Goal: Task Accomplishment & Management: Use online tool/utility

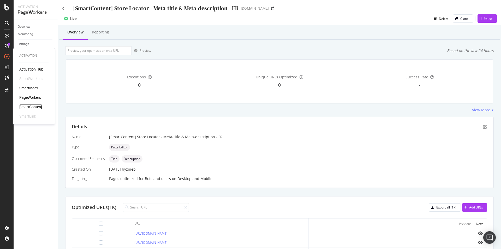
click at [32, 107] on div "SmartContent" at bounding box center [30, 106] width 23 height 5
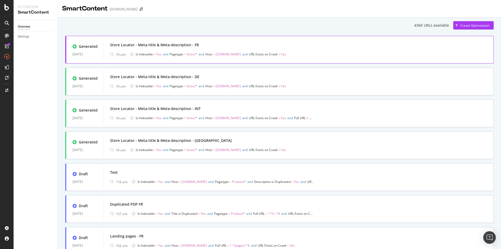
click at [174, 43] on div "Store Locator - Meta-title & Meta-description - FR" at bounding box center [154, 44] width 89 height 5
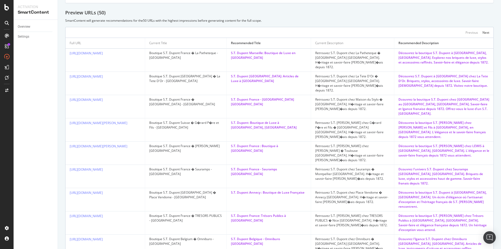
scroll to position [238, 0]
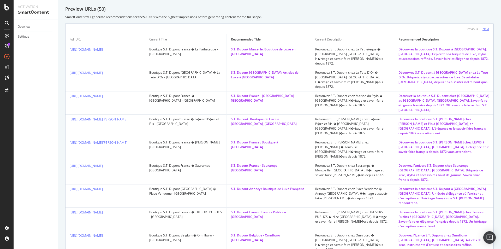
click at [483, 28] on div "Next" at bounding box center [485, 29] width 7 height 4
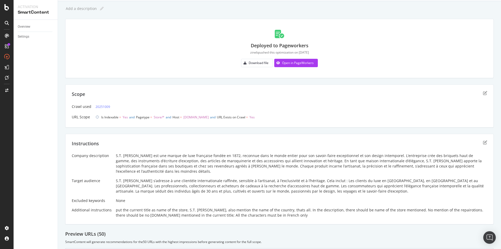
scroll to position [0, 0]
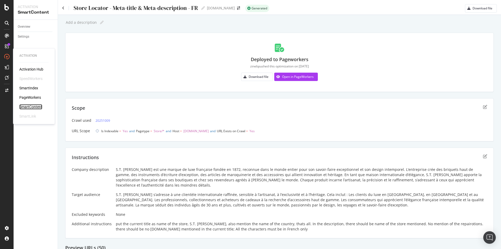
click at [36, 108] on div "SmartContent" at bounding box center [30, 106] width 23 height 5
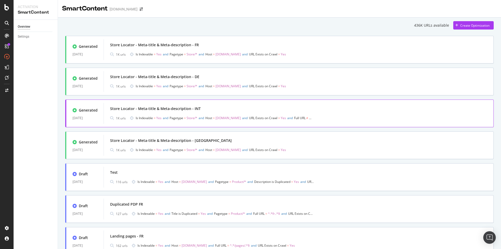
click at [318, 118] on div "1K urls Is Indexable = Yes and Pagetype = Store/* and Host = www.st-dupont.com …" at bounding box center [298, 117] width 377 height 7
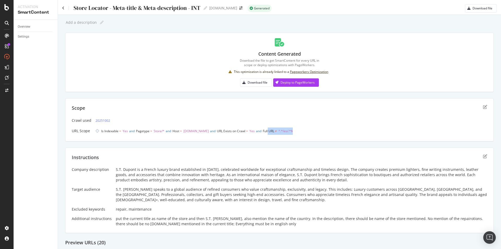
drag, startPoint x: 278, startPoint y: 135, endPoint x: 307, endPoint y: 135, distance: 28.4
click at [307, 135] on div "Scope Crawl used 20251002 URL Scope Is Indexable = Yes and Pagetype = Store/* a…" at bounding box center [279, 119] width 428 height 43
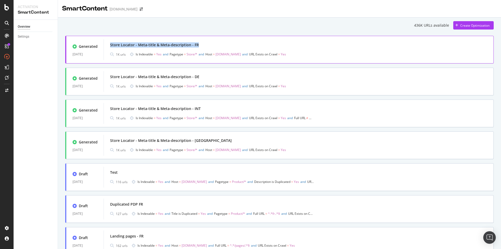
drag, startPoint x: 109, startPoint y: 43, endPoint x: 207, endPoint y: 45, distance: 98.4
click at [207, 45] on div "Store Locator - Meta-title & Meta-description - FR 1K urls Is Indexable = Yes a…" at bounding box center [299, 49] width 390 height 21
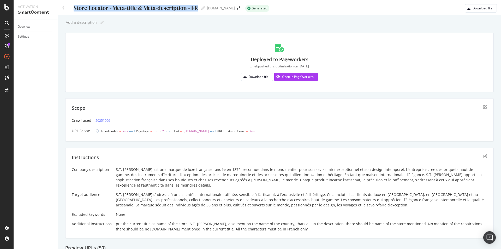
drag, startPoint x: 72, startPoint y: 5, endPoint x: 200, endPoint y: 6, distance: 127.9
click at [200, 6] on div "Store Locator - Meta-title & Meta-description - FR Store Locator - Meta-title &…" at bounding box center [133, 8] width 143 height 8
copy div "Store Locator - Meta-title & Meta-description - FR"
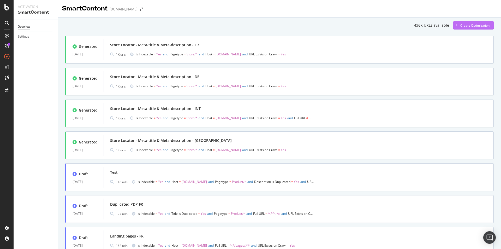
click at [475, 23] on div "Create Optimization" at bounding box center [471, 25] width 36 height 8
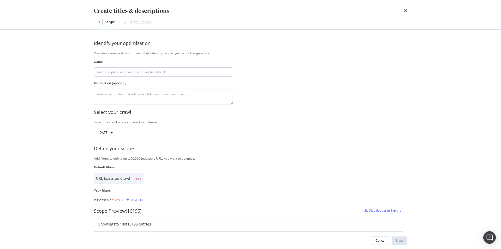
click at [205, 71] on input "modal" at bounding box center [163, 71] width 139 height 9
type input "Store Locator - Meta-title & Meta-description - ES"
click at [170, 94] on textarea "modal" at bounding box center [163, 96] width 139 height 16
paste textarea "S.T. Dupont es una marca francesa de lujo establecida en 1872, reconocida mundi…"
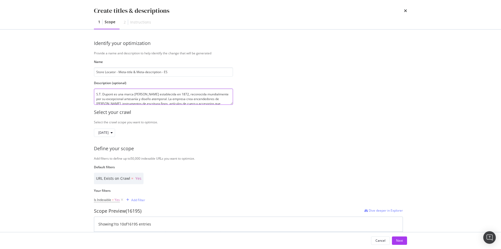
scroll to position [6, 0]
type textarea "S.T. Dupont es una marca francesa de lujo establecida en 1872, reconocida mundi…"
click at [115, 133] on div "modal" at bounding box center [112, 132] width 6 height 3
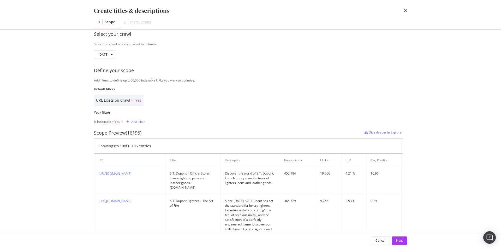
scroll to position [78, 0]
click at [134, 121] on div "Add Filter" at bounding box center [138, 121] width 14 height 4
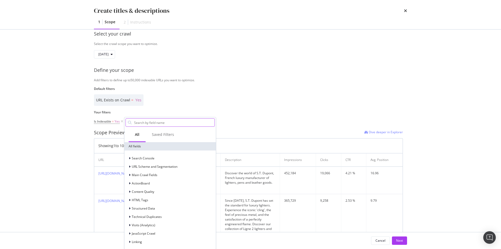
click at [181, 121] on input "Name" at bounding box center [174, 122] width 81 height 8
paste input "Pagetype"
type input "Pagetype"
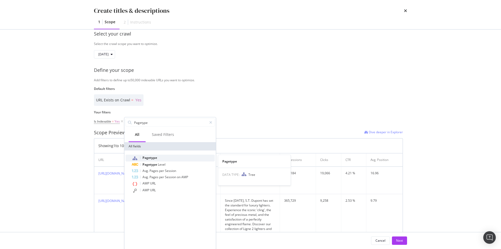
click at [187, 157] on div "Pagetype" at bounding box center [173, 157] width 83 height 7
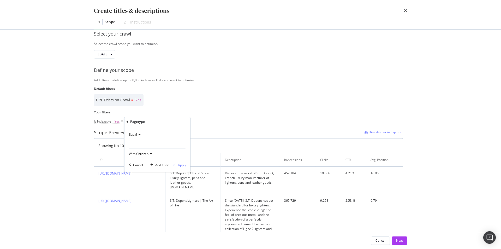
click at [162, 144] on div "modal" at bounding box center [157, 144] width 57 height 8
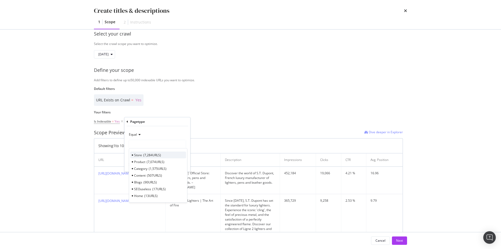
click at [162, 153] on div "Store 7,284 URLS" at bounding box center [158, 154] width 56 height 7
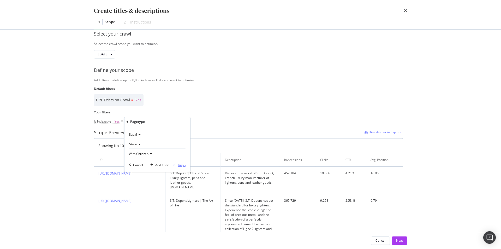
click at [184, 164] on div "Apply" at bounding box center [182, 165] width 8 height 4
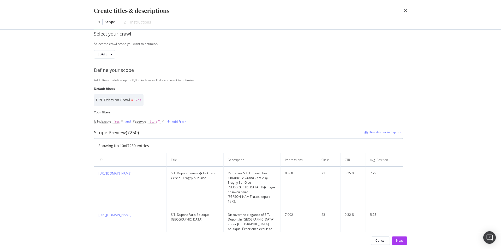
click at [183, 120] on div "Add Filter" at bounding box center [179, 121] width 14 height 4
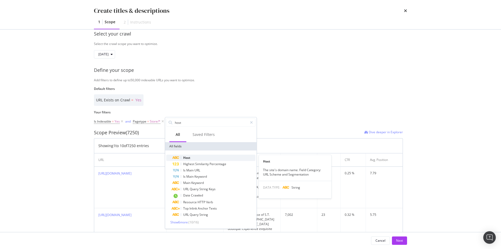
type input "host"
click at [220, 157] on div "Host" at bounding box center [213, 157] width 83 height 6
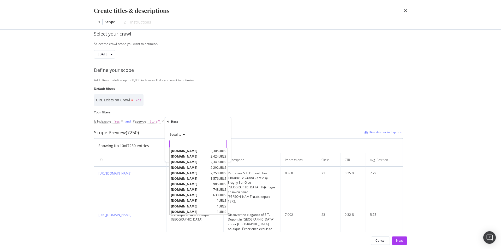
click at [202, 144] on input "Name" at bounding box center [198, 144] width 57 height 8
click at [193, 150] on span "[DOMAIN_NAME]" at bounding box center [190, 150] width 38 height 4
type input "[DOMAIN_NAME]"
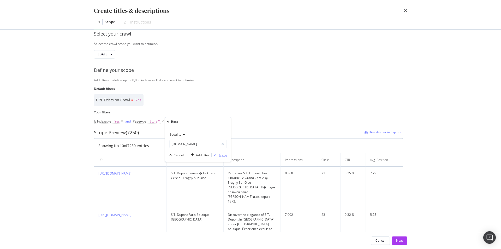
click at [220, 153] on div "Apply" at bounding box center [223, 155] width 8 height 4
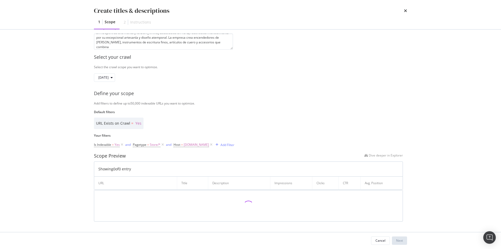
scroll to position [55, 0]
click at [232, 144] on div "Add Filter" at bounding box center [227, 144] width 14 height 4
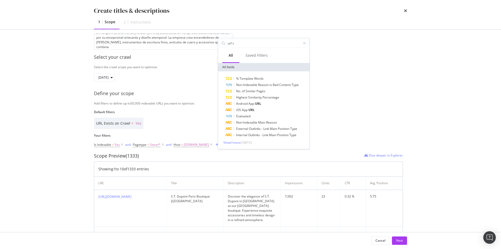
type input "url"
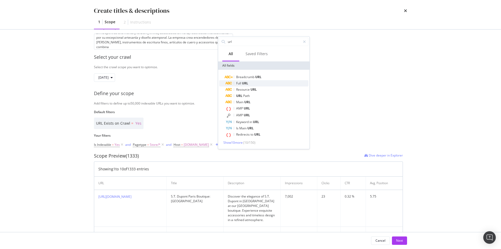
click at [251, 82] on div "Full URL" at bounding box center [266, 83] width 83 height 6
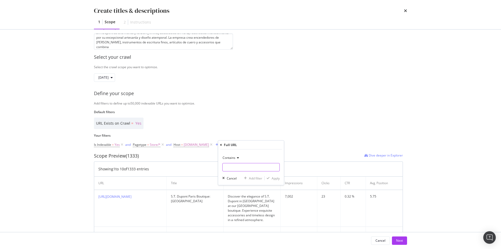
click at [244, 170] on input "Name" at bounding box center [251, 167] width 57 height 8
type input "/es/"
click at [276, 178] on div "Apply" at bounding box center [276, 178] width 8 height 4
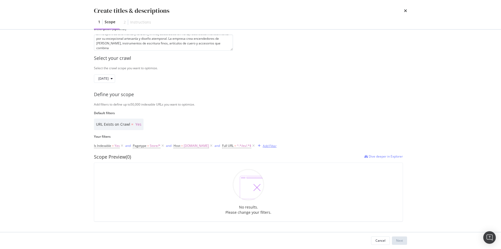
scroll to position [54, 0]
click at [144, 145] on span "Pagetype" at bounding box center [140, 145] width 14 height 4
click at [160, 168] on div "Store" at bounding box center [166, 167] width 57 height 8
click at [154, 129] on div "URL Exists on Crawl = Yes" at bounding box center [248, 123] width 309 height 11
click at [163, 145] on icon "modal" at bounding box center [162, 145] width 4 height 5
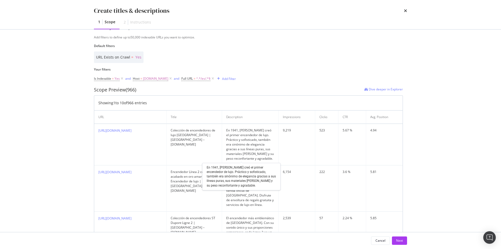
scroll to position [132, 0]
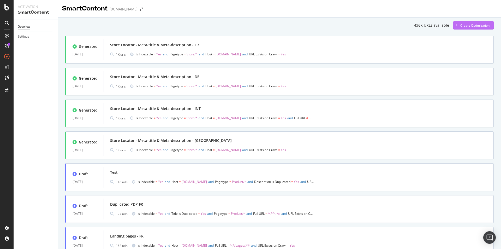
click at [464, 27] on div "Create Optimization" at bounding box center [474, 25] width 29 height 4
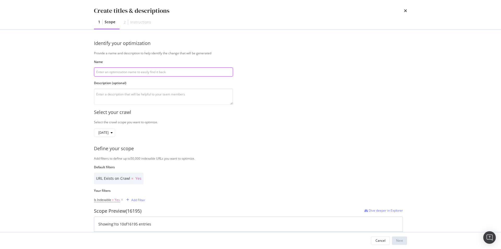
click at [145, 71] on input "modal" at bounding box center [163, 71] width 139 height 9
paste input "Store Locator - Meta-title & Meta-description - INT"
click at [166, 71] on input "Store Locator - Meta-title & Meta-description - INT" at bounding box center [163, 71] width 139 height 9
type input "Store Locator - Meta-title & Meta-description - IT"
click at [166, 97] on textarea "modal" at bounding box center [163, 96] width 139 height 16
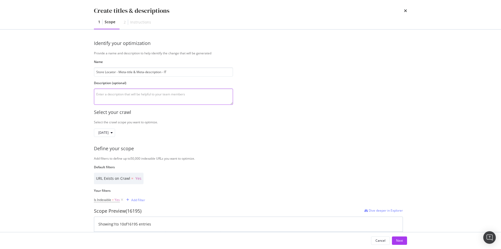
click at [186, 96] on textarea "modal" at bounding box center [163, 96] width 139 height 16
paste textarea "S.T. Dupont è un marchio di lusso francese fondato nel 1872, rinomato in tutto …"
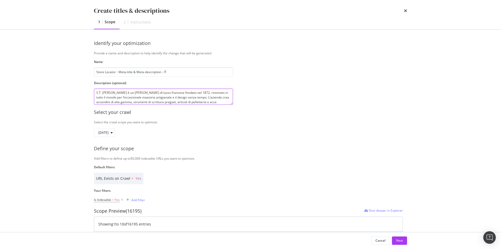
type textarea "S.T. Dupont è un marchio di lusso francese fondato nel 1872, rinomato in tutto …"
click at [138, 200] on div "Add Filter" at bounding box center [138, 200] width 14 height 4
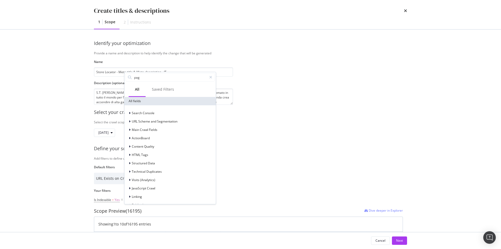
type input "page"
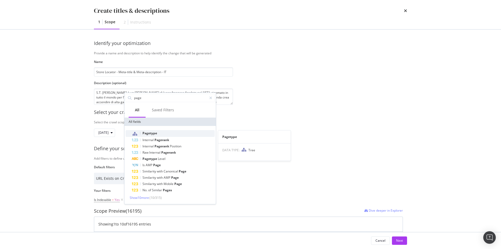
click at [159, 135] on div "Pagetype" at bounding box center [173, 133] width 83 height 7
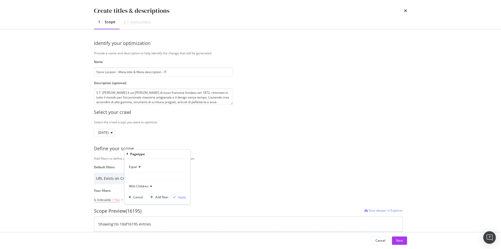
click at [163, 176] on div "modal" at bounding box center [157, 176] width 57 height 8
type input "store"
click at [166, 186] on div "Store 7,284 URLS" at bounding box center [158, 187] width 56 height 7
click at [179, 199] on div "Apply" at bounding box center [182, 197] width 8 height 4
click at [183, 200] on div "Add Filter" at bounding box center [179, 200] width 14 height 4
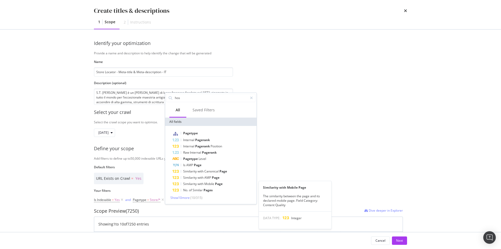
type input "host"
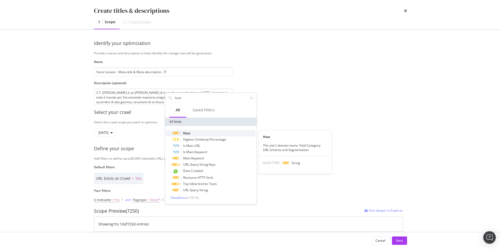
click at [200, 134] on div "Host" at bounding box center [213, 133] width 83 height 6
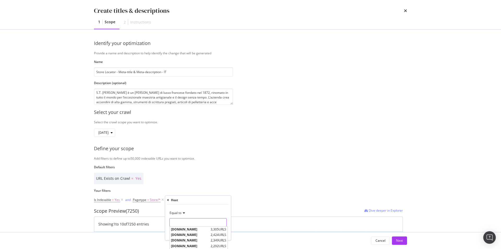
click at [196, 225] on input "Name" at bounding box center [198, 222] width 57 height 8
click at [193, 239] on span "[DOMAIN_NAME]" at bounding box center [190, 240] width 38 height 4
type input "[DOMAIN_NAME]"
click at [223, 235] on div "Apply" at bounding box center [223, 233] width 8 height 4
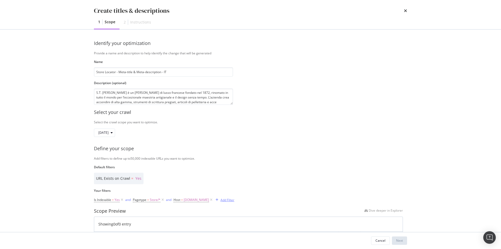
click at [226, 199] on div "Add Filter" at bounding box center [227, 200] width 14 height 4
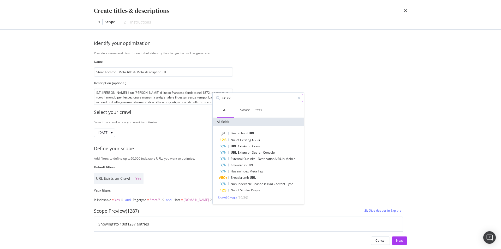
type input "url exis"
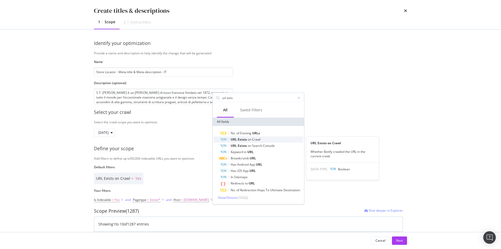
click at [268, 138] on div "URL Exists on Crawl" at bounding box center [261, 139] width 83 height 6
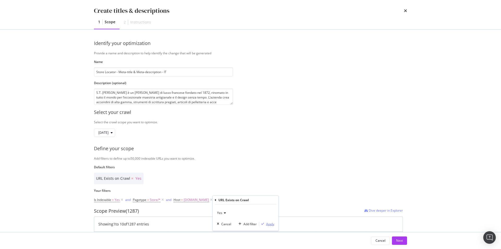
click at [270, 223] on div "Apply" at bounding box center [270, 224] width 8 height 4
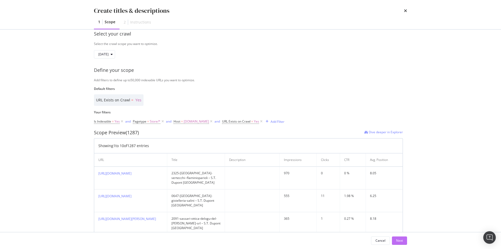
click at [403, 241] on div "Next" at bounding box center [399, 240] width 7 height 4
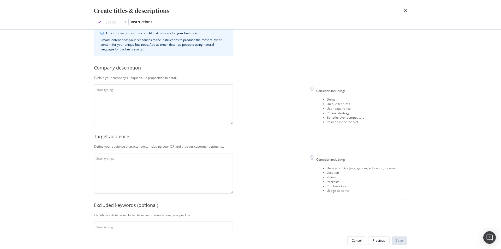
scroll to position [0, 0]
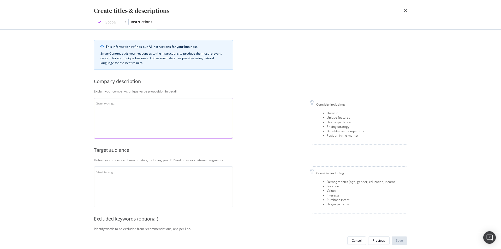
click at [149, 111] on textarea "modal" at bounding box center [163, 118] width 139 height 41
paste textarea "S.T. Dupont è un marchio di lusso francese fondato nel 1872, rinomato in tutto …"
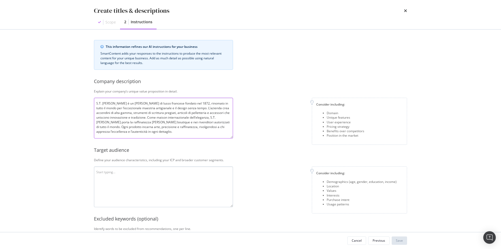
type textarea "S.T. Dupont è un marchio di lusso francese fondato nel 1872, rinomato in tutto …"
click at [152, 173] on textarea "modal" at bounding box center [163, 186] width 139 height 41
click at [186, 176] on textarea "modal" at bounding box center [163, 186] width 139 height 41
paste textarea "S.T. Dupont si rivolge a un pubblico globale di consumatori raffinati che appre…"
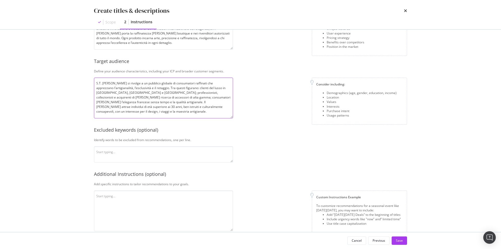
scroll to position [98, 0]
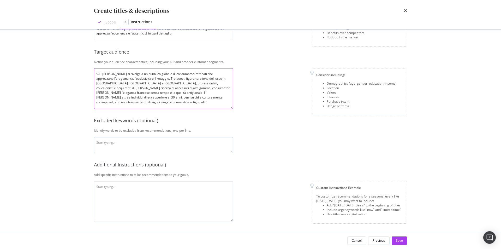
type textarea "S.T. Dupont si rivolge a un pubblico globale di consumatori raffinati che appre…"
click at [170, 142] on textarea "modal" at bounding box center [163, 145] width 139 height 16
click at [149, 193] on textarea "modal" at bounding box center [163, 201] width 139 height 41
paste textarea "put the current title as name of the store, S.T. [PERSON_NAME], also mention th…"
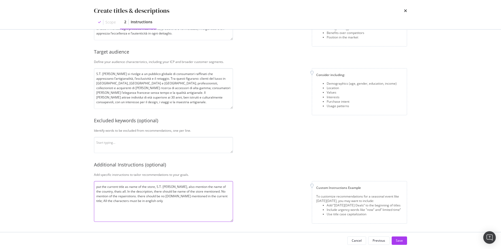
click at [148, 188] on textarea "put the current title as name of the store, S.T. [PERSON_NAME], also mention th…" at bounding box center [163, 201] width 139 height 41
drag, startPoint x: 137, startPoint y: 195, endPoint x: 103, endPoint y: 203, distance: 35.3
click at [103, 203] on textarea "put the current title as name of the original store, S.T. Dupont, also mention …" at bounding box center [163, 201] width 139 height 41
drag, startPoint x: 191, startPoint y: 196, endPoint x: 181, endPoint y: 198, distance: 9.7
click at [181, 198] on textarea "put the current title as name of the original store, S.T. Dupont, also mention …" at bounding box center [163, 201] width 139 height 41
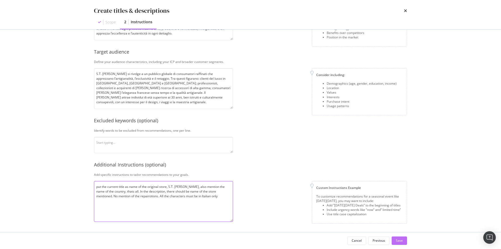
type textarea "put the current title as name of the original store, S.T. Dupont, also mention …"
click at [398, 240] on div "Save" at bounding box center [399, 240] width 7 height 4
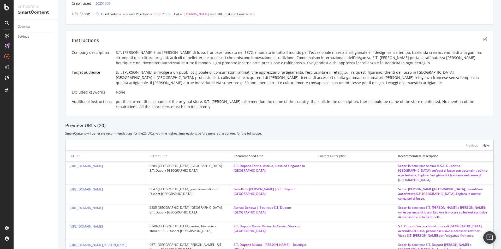
scroll to position [78, 0]
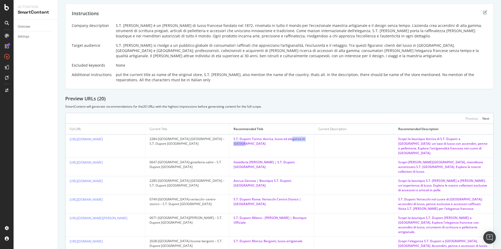
drag, startPoint x: 258, startPoint y: 145, endPoint x: 290, endPoint y: 140, distance: 32.3
click at [290, 140] on div "S.T. Dupont Torino: Astrùa, lusso ed eleganza in Italia" at bounding box center [272, 140] width 76 height 9
click at [291, 146] on td "S.T. Dupont Torino: Astrùa, lusso ed eleganza in Italia" at bounding box center [271, 145] width 85 height 23
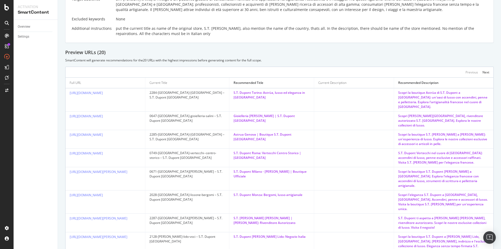
scroll to position [130, 0]
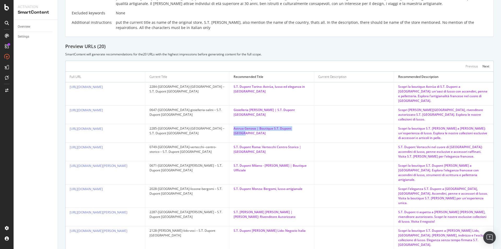
drag, startPoint x: 228, startPoint y: 118, endPoint x: 305, endPoint y: 122, distance: 76.3
click at [305, 124] on td "Astrua Genova | Boutique S.T. Dupont Italia" at bounding box center [271, 133] width 85 height 19
click at [303, 124] on td "Astrua Genova | Boutique S.T. Dupont Italia" at bounding box center [271, 133] width 85 height 19
drag, startPoint x: 229, startPoint y: 138, endPoint x: 261, endPoint y: 143, distance: 31.7
click at [261, 143] on td "S.T. Dupont Roma: Vertecchi Centro Storico | Italia" at bounding box center [271, 151] width 85 height 19
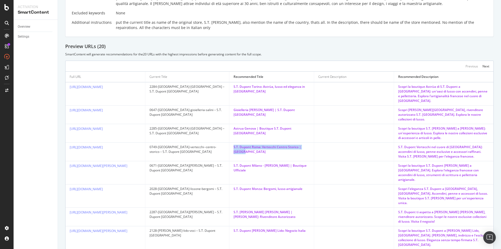
click at [261, 145] on div "S.T. Dupont Roma: Vertecchi Centro Storico | Italia" at bounding box center [272, 149] width 76 height 9
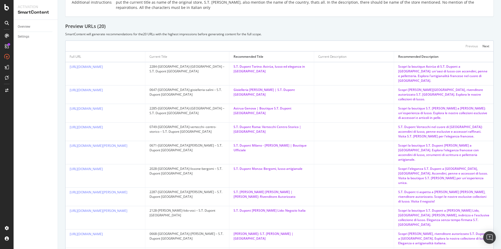
scroll to position [157, 0]
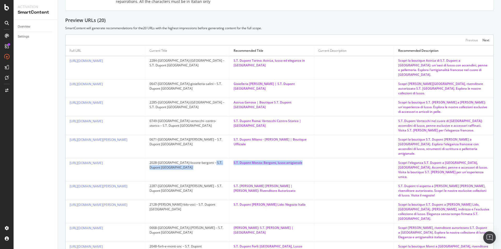
drag, startPoint x: 226, startPoint y: 150, endPoint x: 302, endPoint y: 153, distance: 76.8
click at [302, 158] on tr "https://it.st-dupont.com/pages/stores/2028-monza-lissone-bergomi 2028-monza-lis…" at bounding box center [279, 169] width 428 height 23
click at [300, 158] on td "S.T. Dupont Monza: Bergomi, lusso artigianale" at bounding box center [271, 169] width 85 height 23
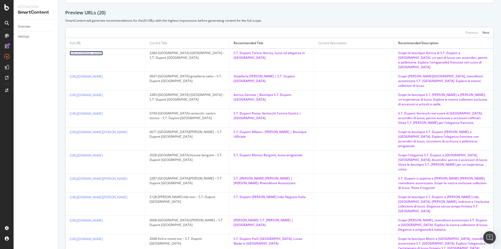
click at [103, 51] on link "https://it.st-dupont.com/pages/stores/2284-torino-astrua" at bounding box center [86, 53] width 33 height 4
click at [90, 74] on link "https://it.st-dupont.com/pages/stores/0647-catania-gioielleria-salini" at bounding box center [86, 76] width 33 height 4
click at [178, 65] on td "2284-torino-astrua – S.T. Dupont Italy&Spain" at bounding box center [187, 60] width 84 height 23
drag, startPoint x: 230, startPoint y: 70, endPoint x: 299, endPoint y: 67, distance: 69.2
click at [299, 72] on td "Gioielleria Salini Catania | S.T. Dupont Italia" at bounding box center [271, 81] width 85 height 19
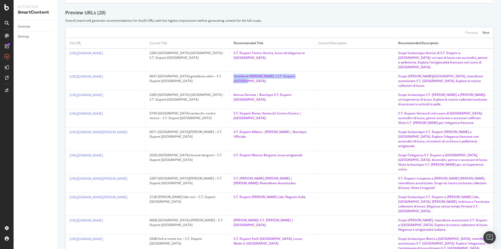
click at [261, 80] on td "Gioielleria Salini Catania | S.T. Dupont Italia" at bounding box center [271, 81] width 85 height 19
click at [482, 30] on div "Next" at bounding box center [485, 32] width 7 height 4
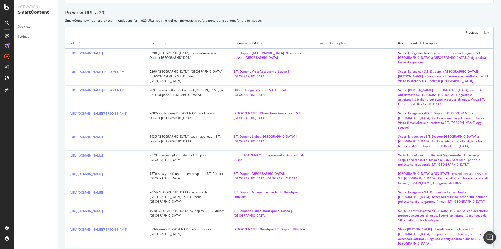
click at [210, 91] on div "2091-sassari-ottica-delogu-del-dott-angelo-delogu-srl – S.T. Dupont Italy&Spain" at bounding box center [187, 92] width 75 height 9
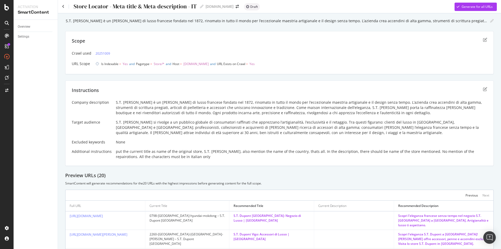
scroll to position [0, 0]
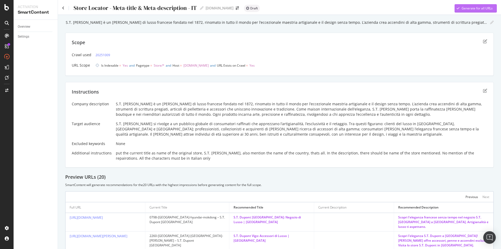
click at [474, 5] on div "Generate for all URLs" at bounding box center [474, 8] width 38 height 8
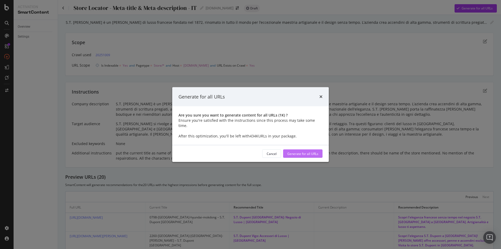
click at [313, 151] on div "Generate for all URLs" at bounding box center [302, 153] width 31 height 4
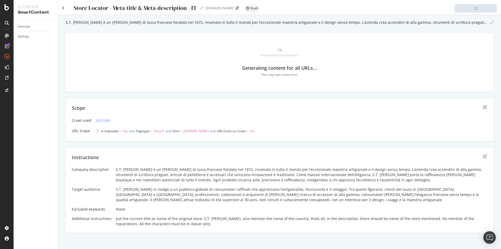
click at [370, 83] on div "1 % Generating content for all URLs... This may take some time." at bounding box center [279, 62] width 415 height 46
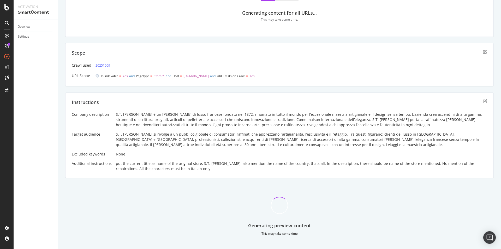
scroll to position [64, 0]
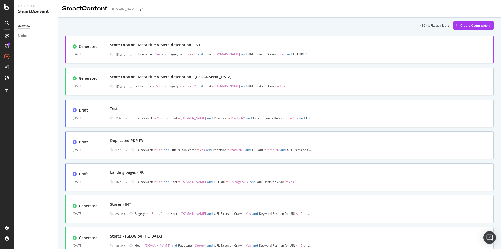
click at [227, 39] on div "Generated [DATE] Store Locator - Meta-title & Meta-description - INT 1K urls Is…" at bounding box center [279, 50] width 428 height 28
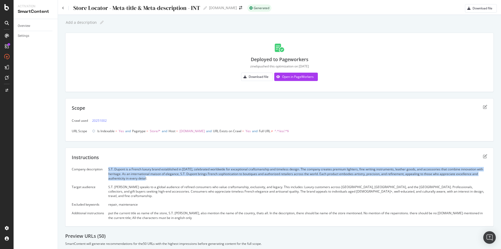
drag, startPoint x: 107, startPoint y: 167, endPoint x: 166, endPoint y: 181, distance: 60.0
click at [166, 181] on div "Company description S.T. Dupont is a French luxury brand established in [DATE],…" at bounding box center [279, 193] width 415 height 53
copy div "S.T. Dupont is a French luxury brand established in [DATE], celebrated worldwid…"
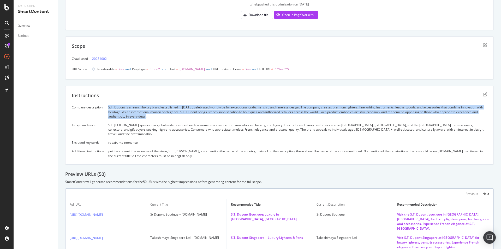
scroll to position [52, 0]
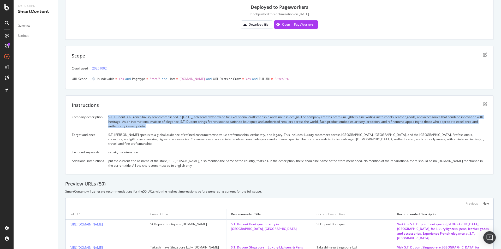
drag, startPoint x: 133, startPoint y: 77, endPoint x: 147, endPoint y: 77, distance: 13.9
click at [147, 77] on span "Is Indexable = Yes and Pagetype = Store/* and Host = [DOMAIN_NAME] and URL Exis…" at bounding box center [193, 78] width 192 height 7
copy span "Pagetype"
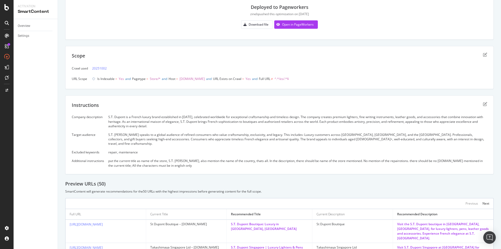
click at [258, 79] on span "and" at bounding box center [254, 78] width 5 height 4
drag, startPoint x: 299, startPoint y: 79, endPoint x: 187, endPoint y: 76, distance: 111.5
click at [187, 76] on span "Is Indexable = Yes and Pagetype = Store/* and Host = [DOMAIN_NAME] and URL Exis…" at bounding box center [193, 78] width 192 height 7
click at [318, 85] on div "Scope Crawl used 20251002 URL Scope Is Indexable = Yes and Pagetype = Store/* a…" at bounding box center [279, 67] width 428 height 43
drag, startPoint x: 270, startPoint y: 79, endPoint x: 317, endPoint y: 76, distance: 46.3
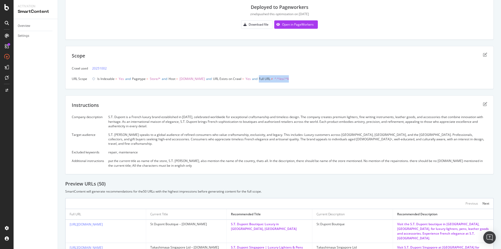
click at [317, 76] on div "Is Indexable = Yes and Pagetype = Store/* and Host = [DOMAIN_NAME] and URL Exis…" at bounding box center [289, 78] width 395 height 7
click at [321, 78] on div "Is Indexable = Yes and Pagetype = Store/* and Host = [DOMAIN_NAME] and URL Exis…" at bounding box center [289, 78] width 395 height 7
drag, startPoint x: 270, startPoint y: 78, endPoint x: 300, endPoint y: 76, distance: 29.5
click at [313, 74] on div "Crawl used 20251002 URL Scope Is Indexable = Yes and Pagetype = Store/* and Hos…" at bounding box center [279, 73] width 415 height 17
click at [234, 75] on span "URL Exists on Crawl = Yes and" at bounding box center [236, 78] width 46 height 7
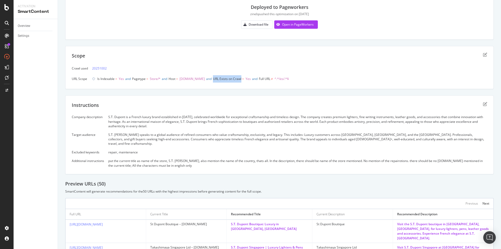
drag, startPoint x: 223, startPoint y: 77, endPoint x: 251, endPoint y: 79, distance: 28.5
click at [251, 79] on span "URL Exists on Crawl = Yes" at bounding box center [232, 78] width 38 height 4
click at [254, 57] on div "Scope" at bounding box center [279, 58] width 415 height 13
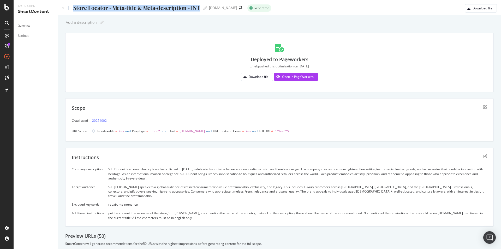
drag, startPoint x: 73, startPoint y: 7, endPoint x: 203, endPoint y: 10, distance: 129.7
click at [203, 10] on div "Store Locator - Meta-title & Meta-description - INT Store Locator - Meta-title …" at bounding box center [140, 8] width 134 height 8
copy div "Store Locator - Meta-title & Meta-description - INT"
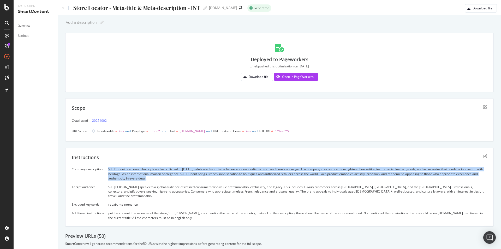
drag, startPoint x: 107, startPoint y: 167, endPoint x: 156, endPoint y: 181, distance: 51.2
click at [156, 181] on div "Company description S.T. Dupont is a French luxury brand established in [DATE],…" at bounding box center [279, 193] width 415 height 53
copy div "S.T. Dupont is a French luxury brand established in [DATE], celebrated worldwid…"
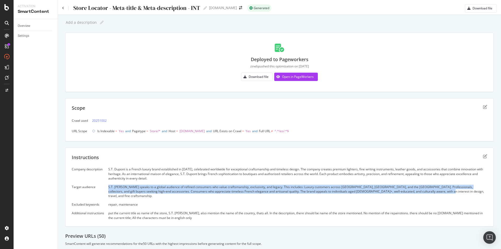
drag, startPoint x: 108, startPoint y: 186, endPoint x: 435, endPoint y: 191, distance: 328.0
click at [435, 191] on div "Company description S.T. Dupont is a French luxury brand established in [DATE],…" at bounding box center [279, 193] width 415 height 53
copy div "S.T. [PERSON_NAME] speaks to a global audience of refined consumers who value c…"
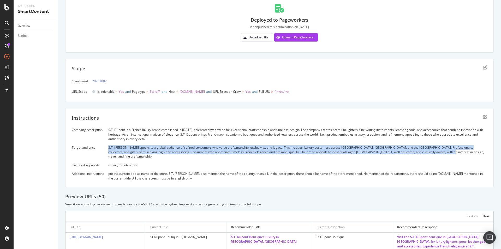
scroll to position [52, 0]
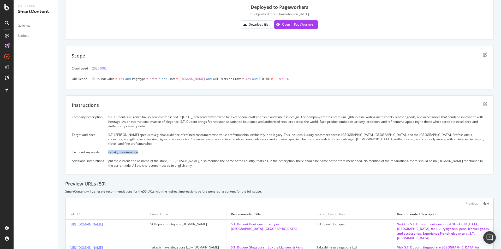
drag, startPoint x: 109, startPoint y: 145, endPoint x: 181, endPoint y: 146, distance: 72.3
click at [181, 146] on div "Company description S.T. Dupont is a French luxury brand established in [DATE],…" at bounding box center [279, 141] width 415 height 53
drag, startPoint x: 180, startPoint y: 162, endPoint x: 112, endPoint y: 169, distance: 68.0
click at [178, 162] on div "put the current title as name of the store, S.T. [PERSON_NAME], also mention th…" at bounding box center [297, 162] width 379 height 9
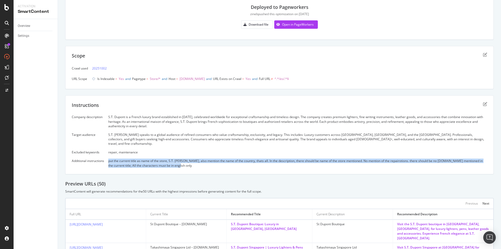
drag, startPoint x: 107, startPoint y: 154, endPoint x: 210, endPoint y: 162, distance: 103.1
click at [210, 162] on div "Company description S.T. Dupont is a French luxury brand established in [DATE],…" at bounding box center [279, 141] width 415 height 53
copy div "put the current title as name of the store, S.T. [PERSON_NAME], also mention th…"
